Goal: Task Accomplishment & Management: Use online tool/utility

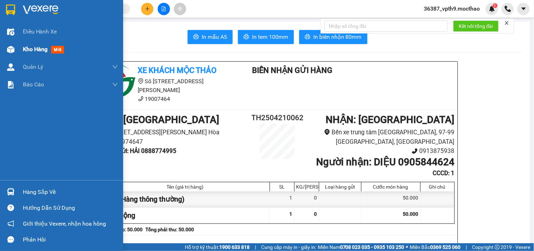
click at [28, 48] on span "Kho hàng" at bounding box center [35, 49] width 25 height 7
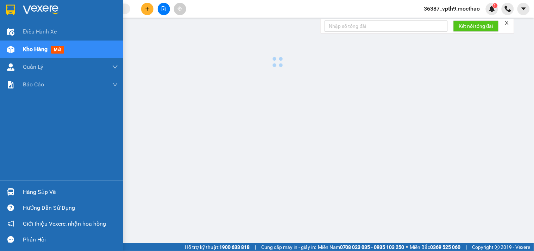
click at [28, 48] on span "Kho hàng" at bounding box center [35, 49] width 25 height 7
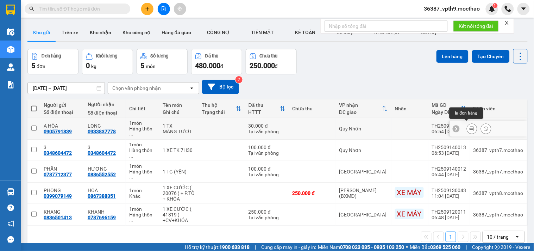
click at [470, 127] on icon at bounding box center [472, 128] width 5 height 5
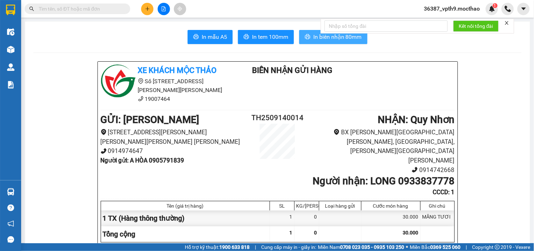
click at [352, 37] on span "In biên nhận 80mm" at bounding box center [337, 36] width 49 height 9
click at [275, 38] on span "In tem 100mm" at bounding box center [270, 36] width 36 height 9
click at [507, 25] on icon "close" at bounding box center [506, 22] width 5 height 5
